Goal: Entertainment & Leisure: Consume media (video, audio)

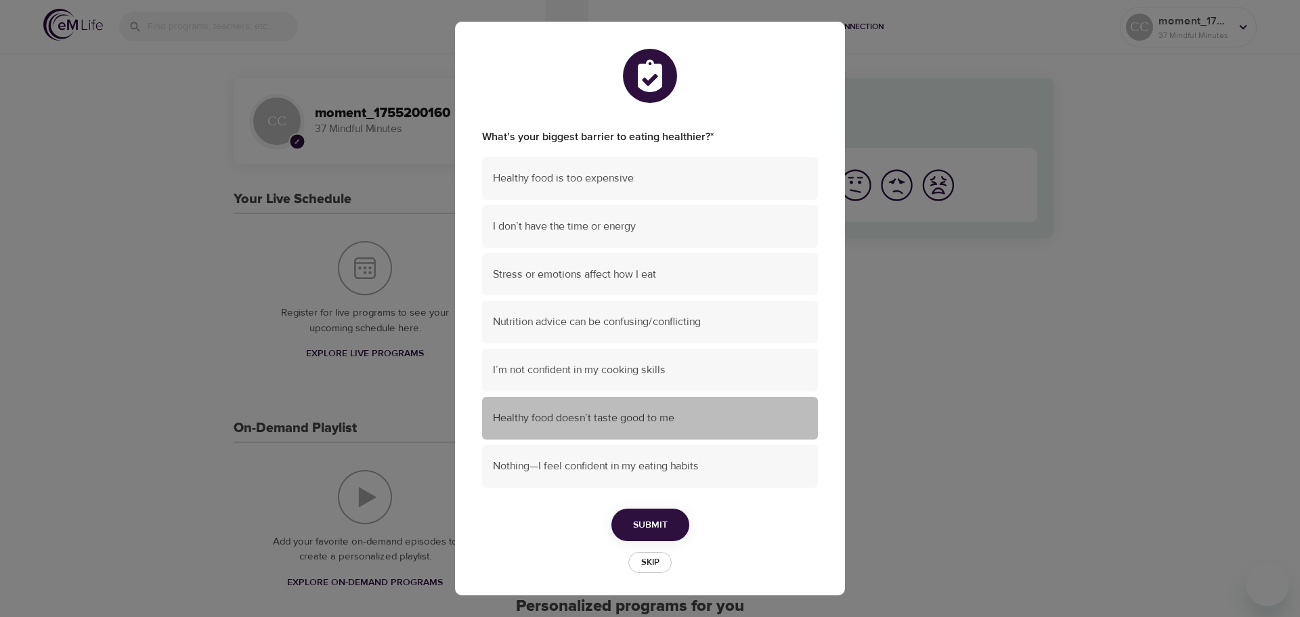
click at [697, 426] on div "Healthy food doesn’t taste good to me" at bounding box center [650, 418] width 336 height 43
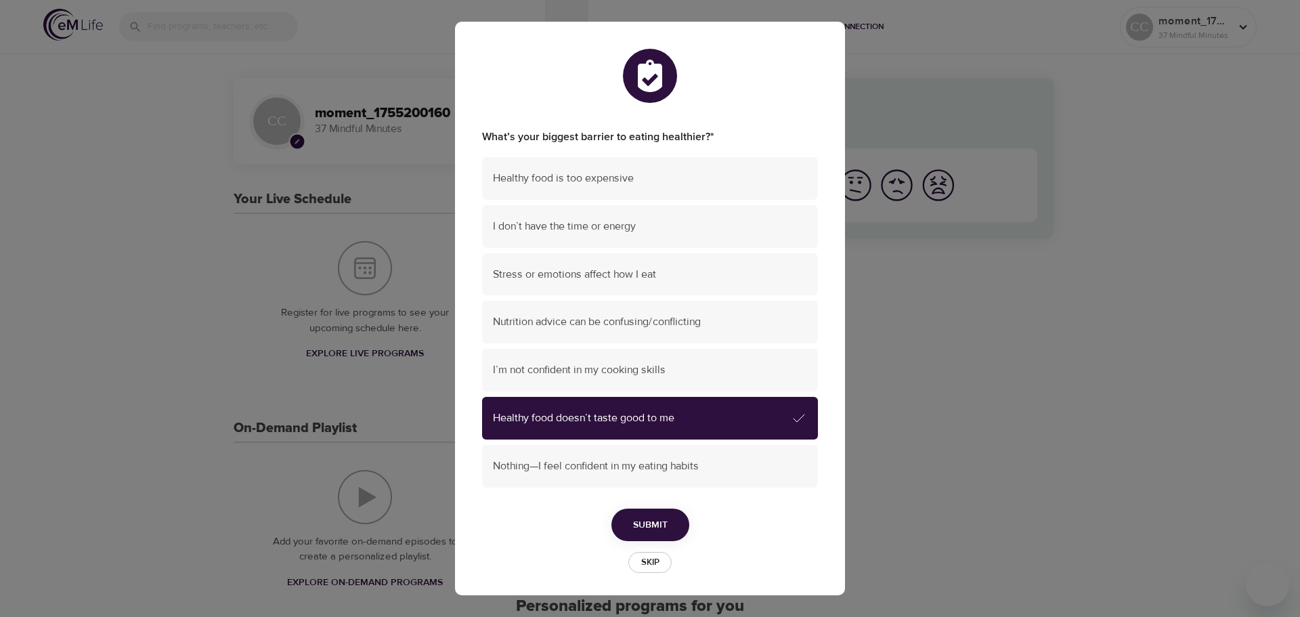
click at [657, 523] on span "Submit" at bounding box center [650, 524] width 35 height 17
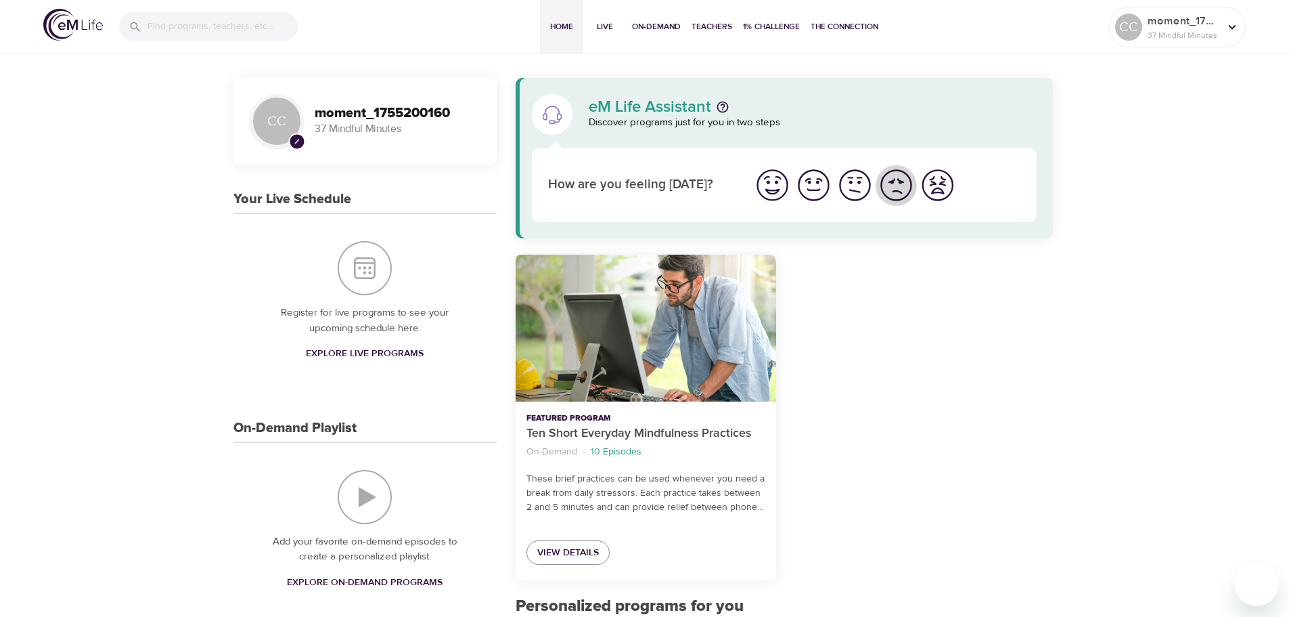
click at [891, 189] on img "I'm feeling bad" at bounding box center [896, 185] width 37 height 37
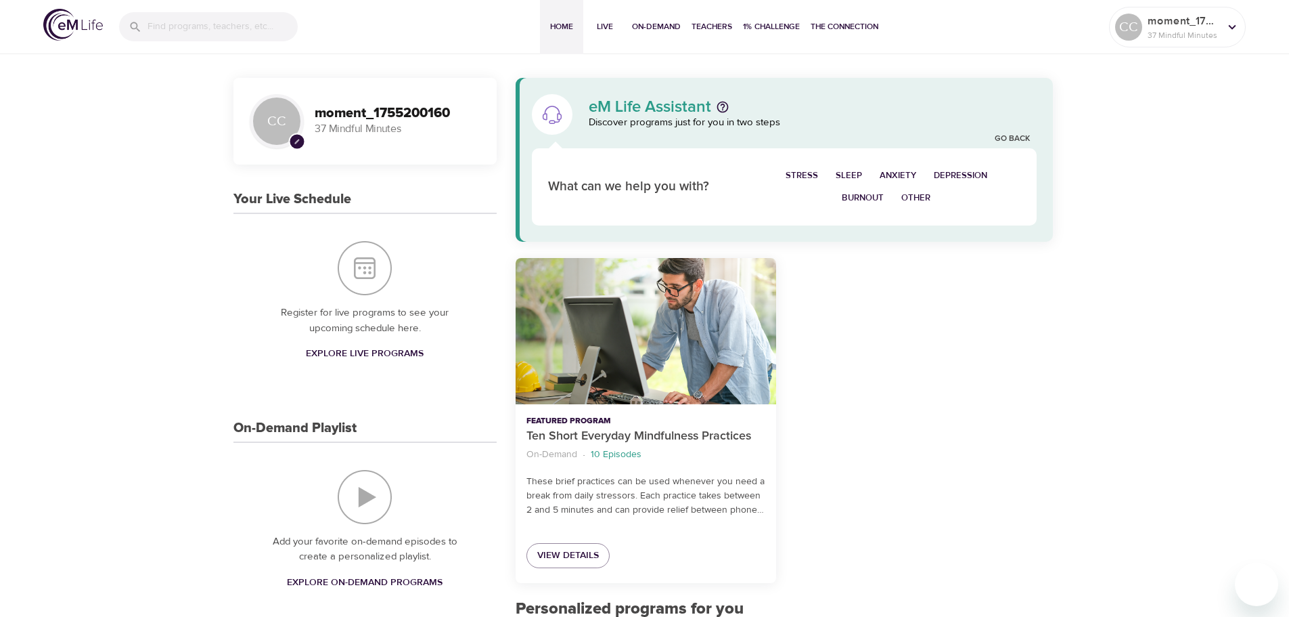
click at [842, 173] on span "Sleep" at bounding box center [849, 176] width 26 height 16
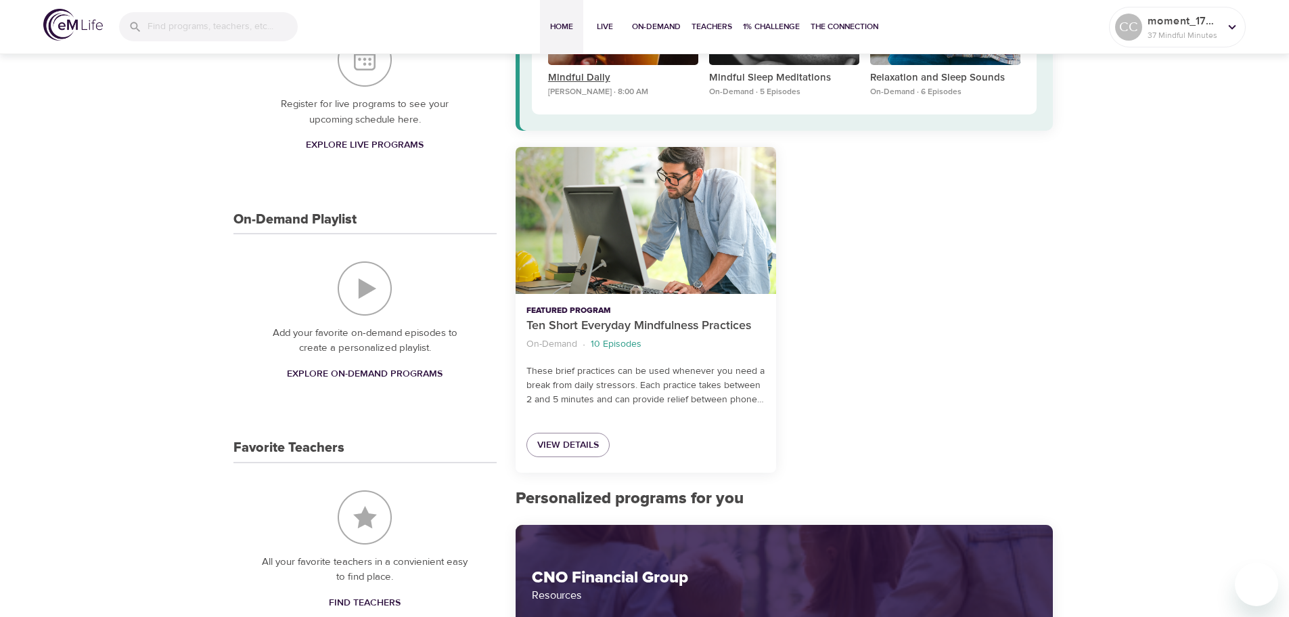
scroll to position [271, 0]
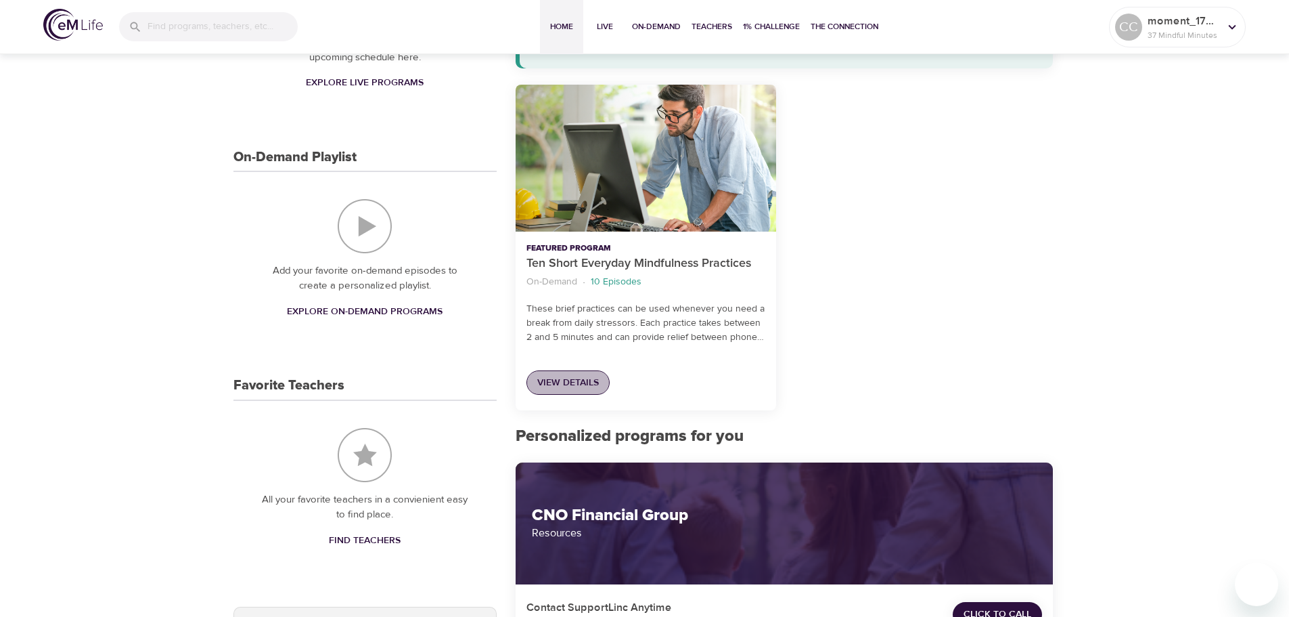
click at [585, 381] on span "View Details" at bounding box center [568, 382] width 62 height 17
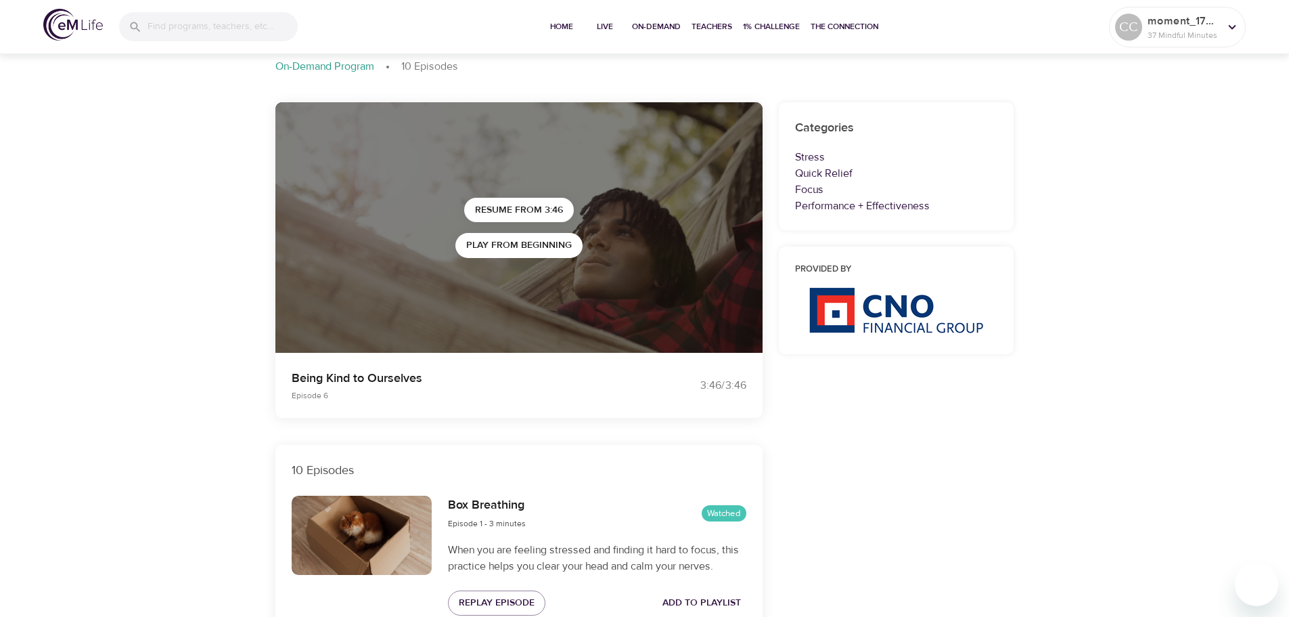
scroll to position [68, 0]
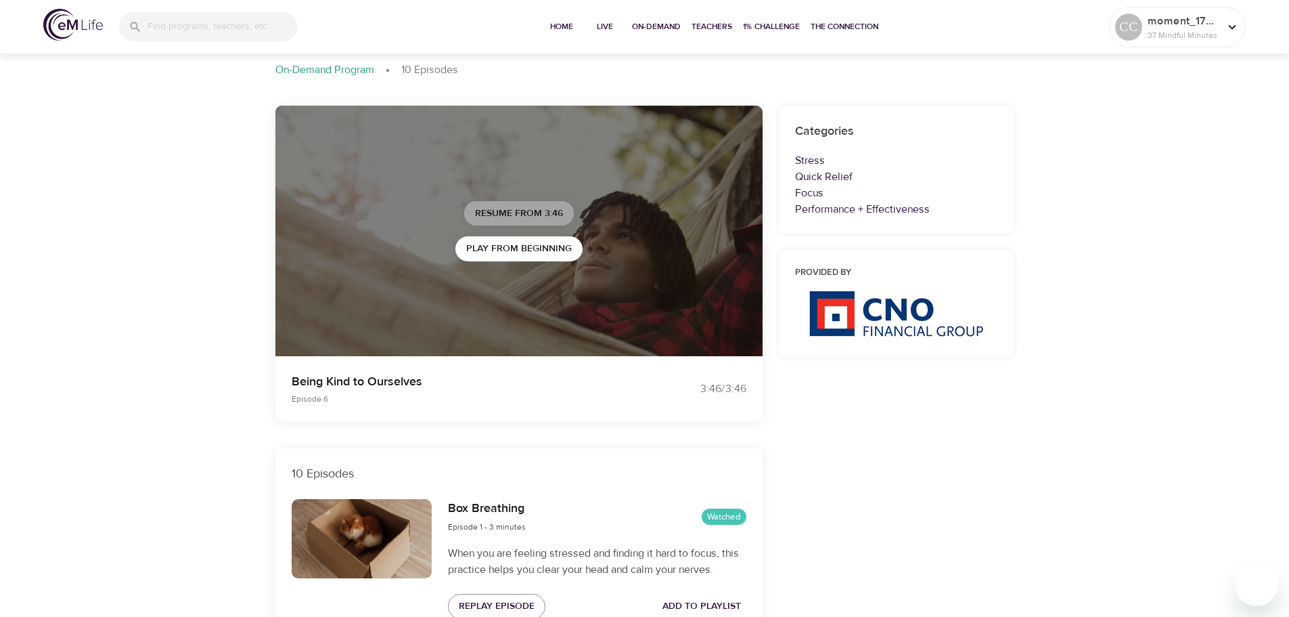
click at [532, 213] on span "Resume from 3:46" at bounding box center [519, 213] width 88 height 17
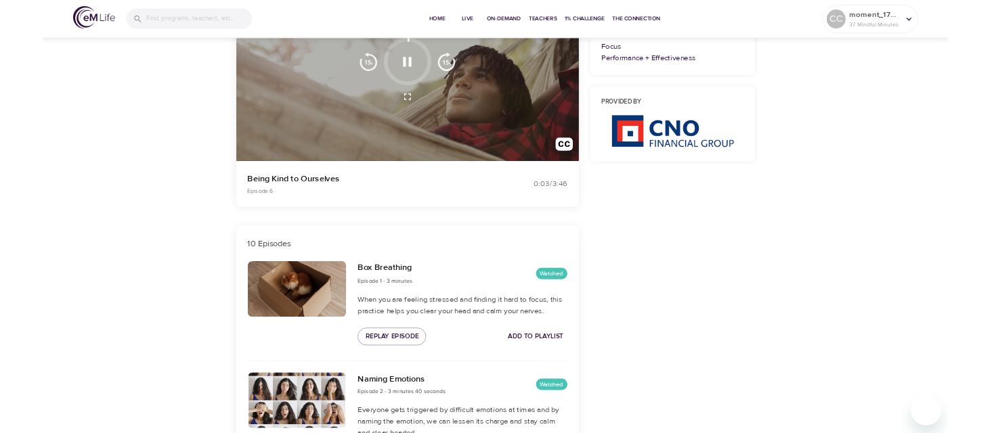
scroll to position [0, 0]
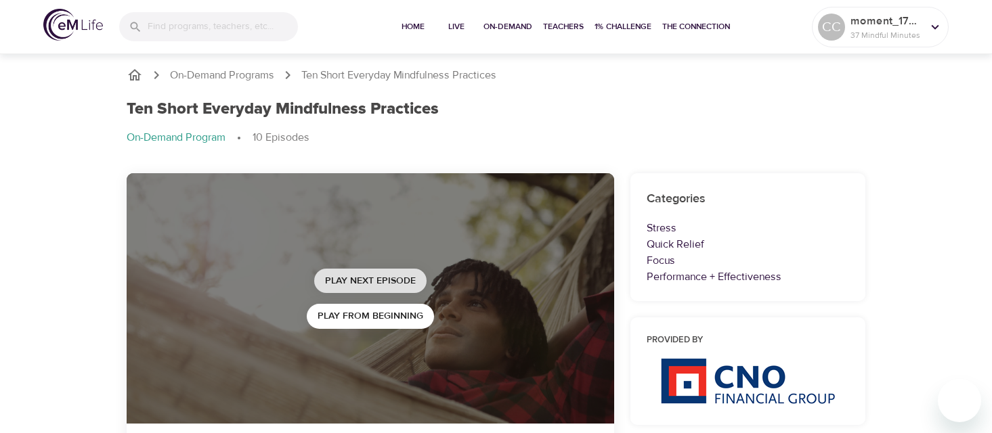
click at [378, 278] on span "Play Next Episode" at bounding box center [370, 281] width 91 height 17
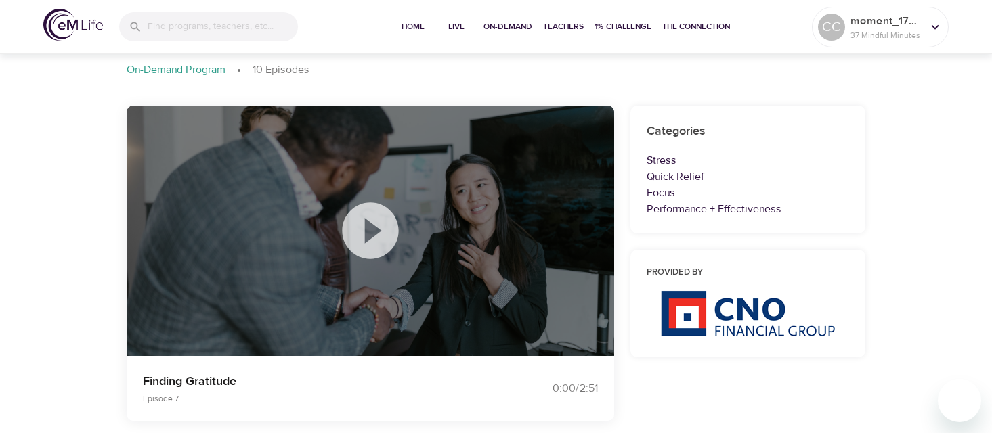
click at [374, 225] on icon at bounding box center [370, 231] width 68 height 68
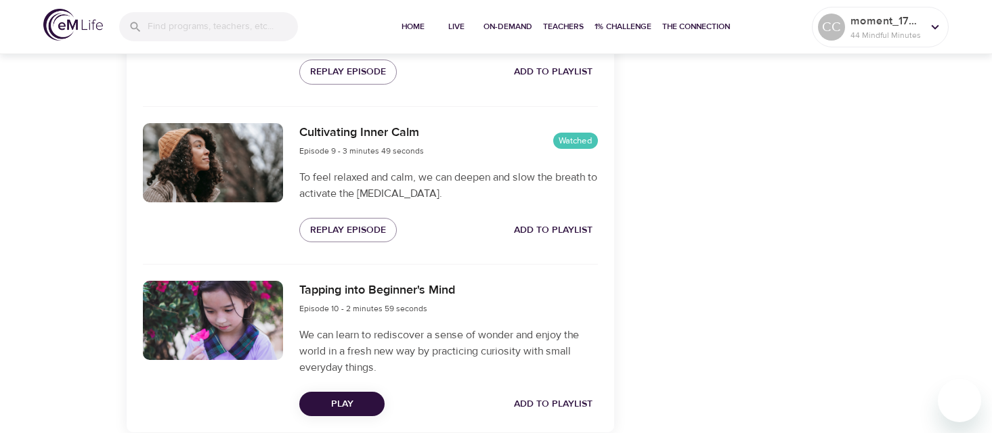
scroll to position [1828, 0]
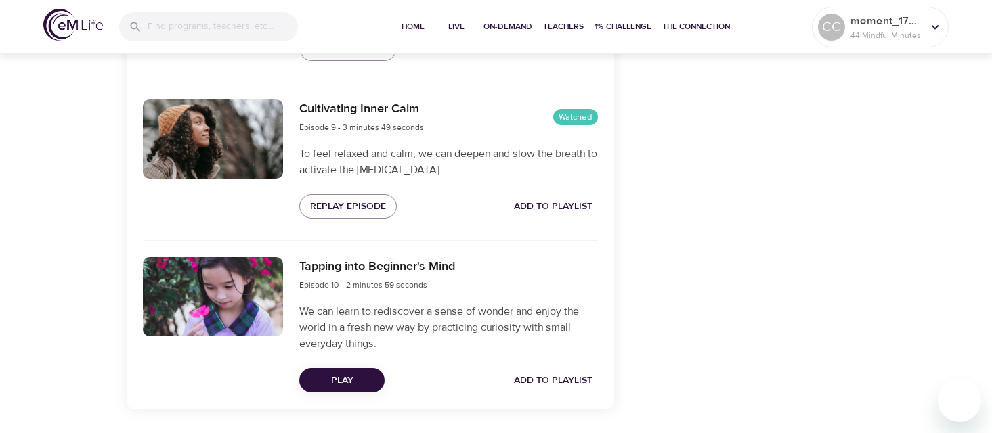
click at [334, 378] on span "Play" at bounding box center [342, 380] width 64 height 17
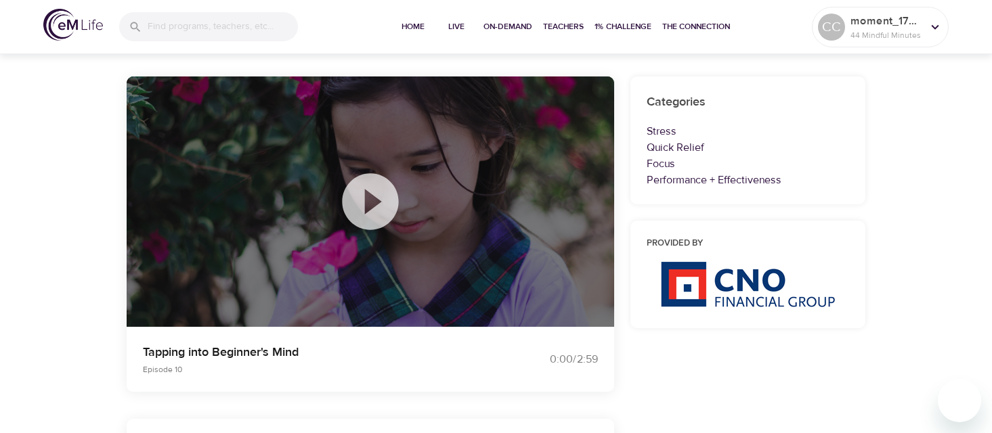
scroll to position [406, 0]
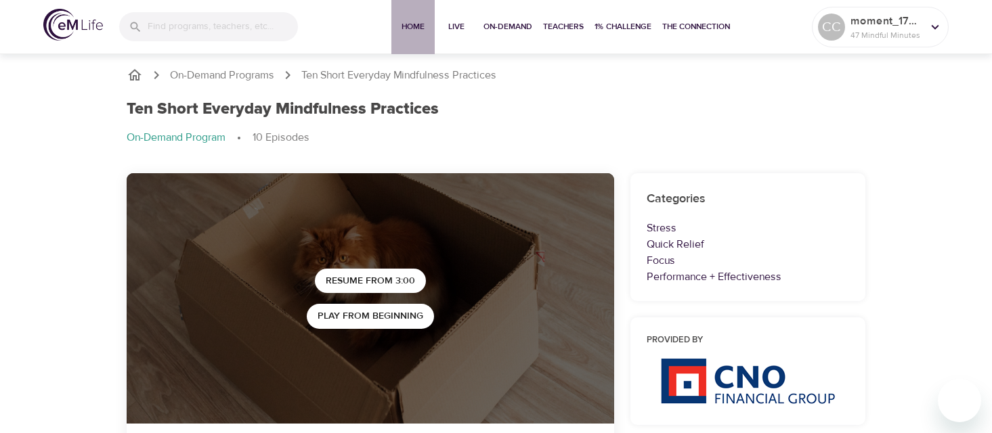
click at [402, 28] on span "Home" at bounding box center [413, 27] width 32 height 14
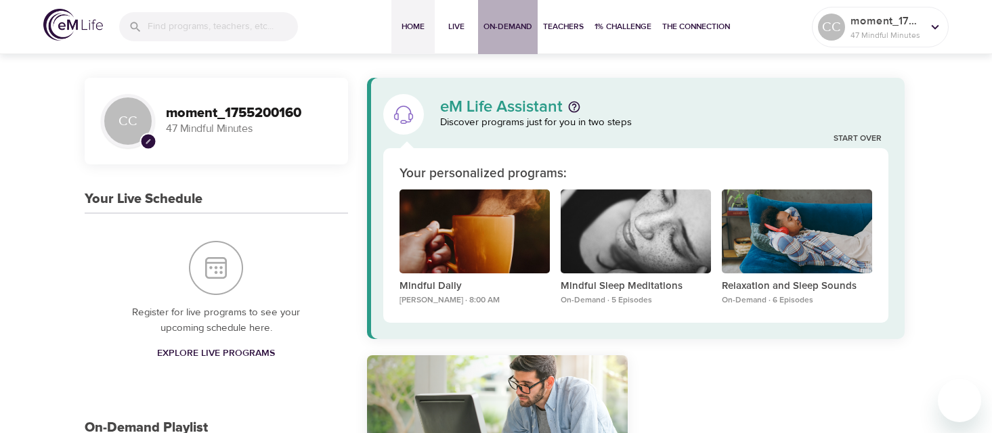
click at [509, 26] on span "On-Demand" at bounding box center [507, 27] width 49 height 14
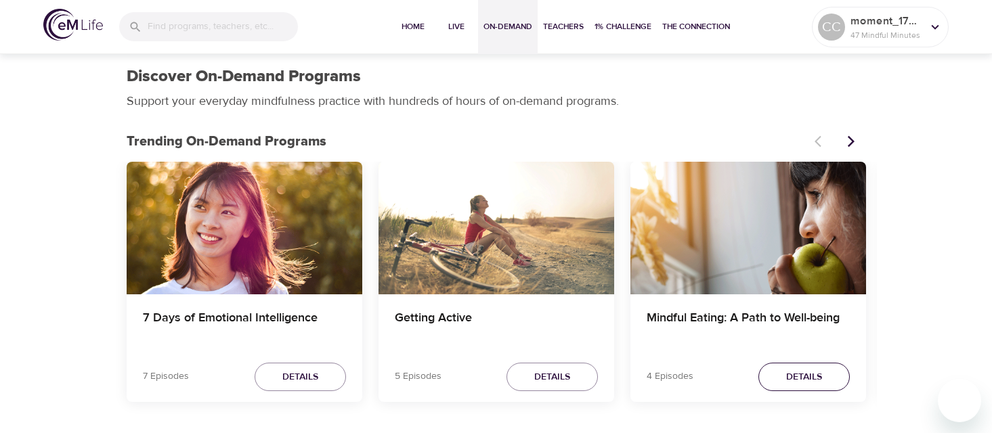
click at [805, 376] on span "Details" at bounding box center [804, 377] width 36 height 17
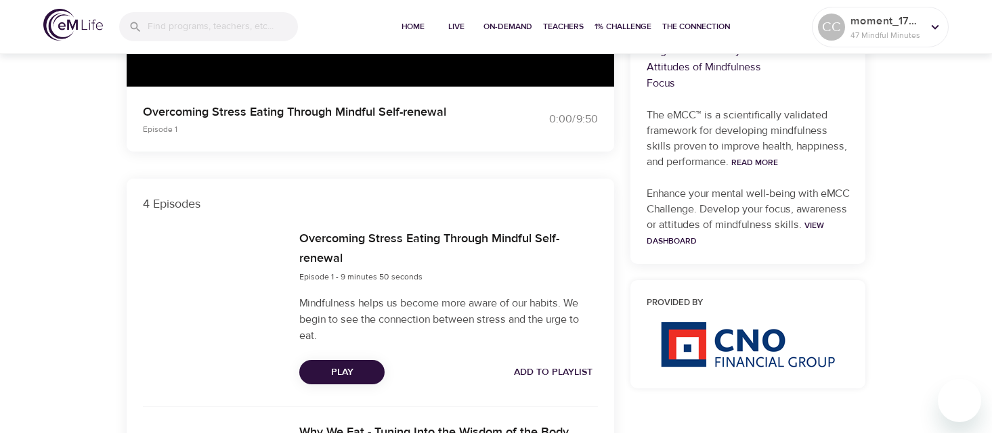
scroll to position [367, 0]
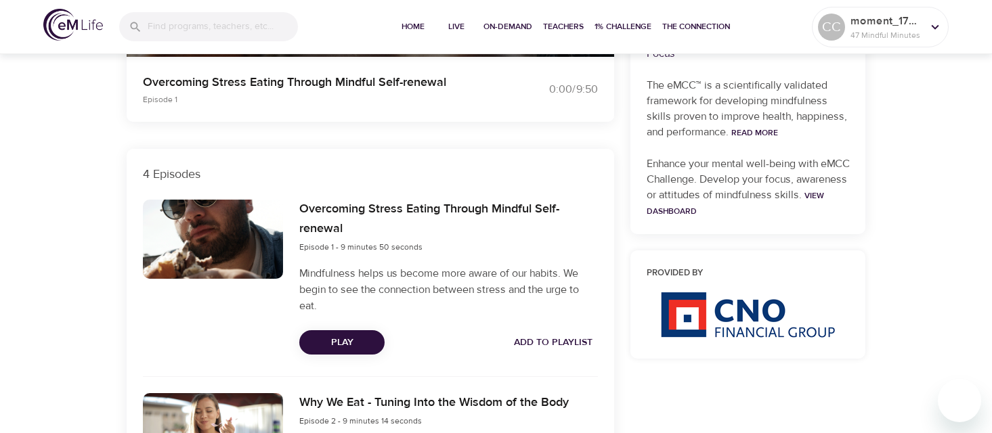
click at [333, 344] on span "Play" at bounding box center [342, 342] width 64 height 17
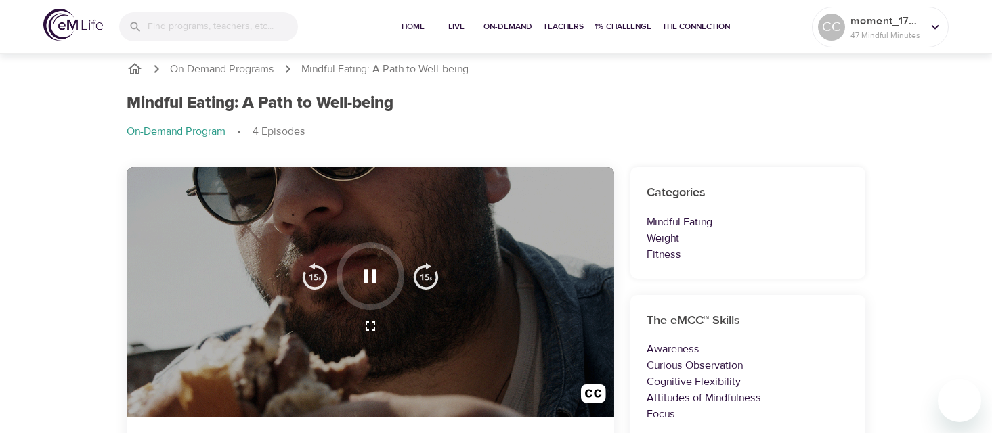
scroll to position [0, 0]
